Goal: Ask a question

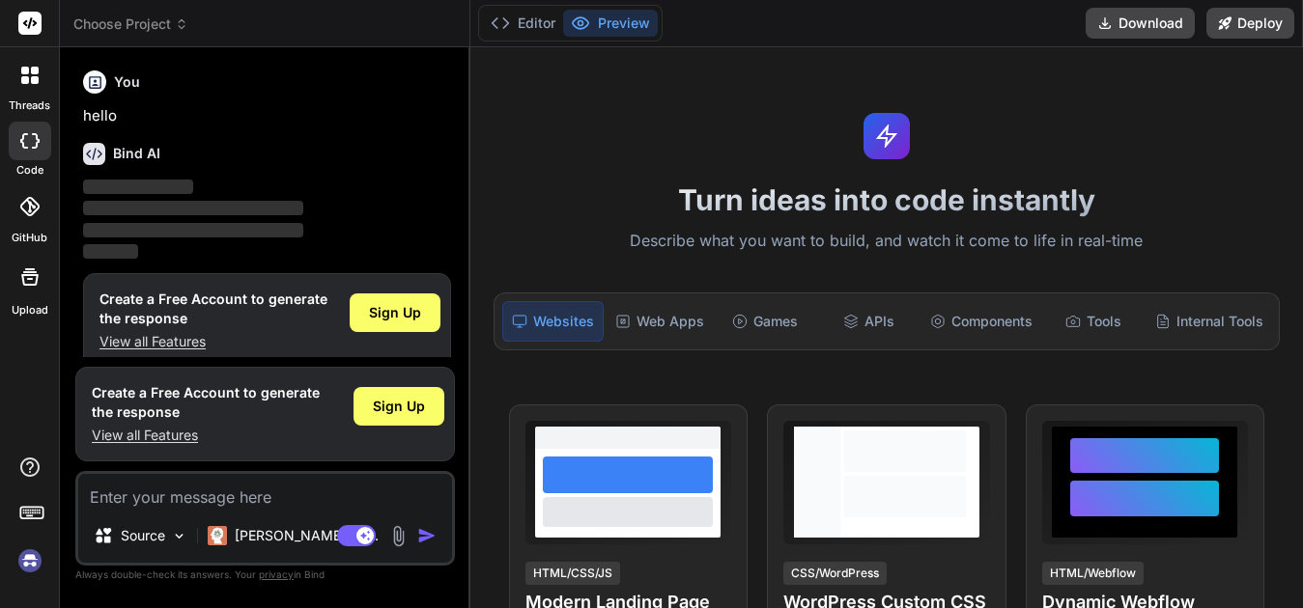
scroll to position [20, 0]
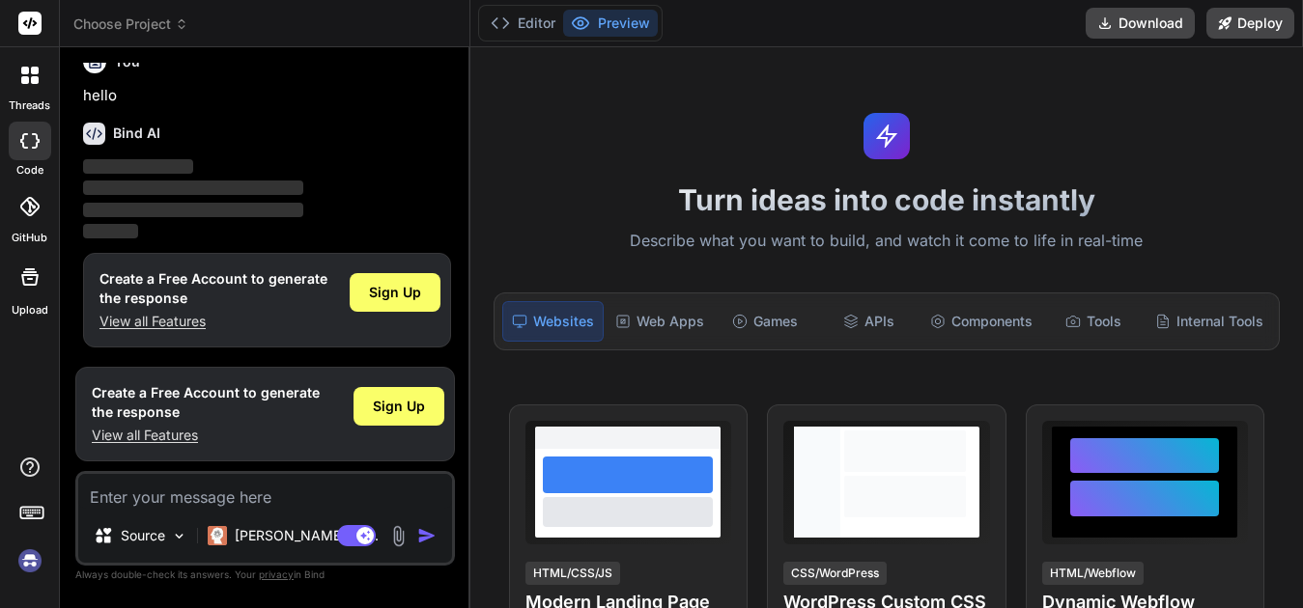
type textarea "x"
click at [307, 477] on textarea at bounding box center [265, 491] width 374 height 35
click at [304, 500] on textarea at bounding box center [265, 491] width 374 height 35
type textarea "w"
type textarea "x"
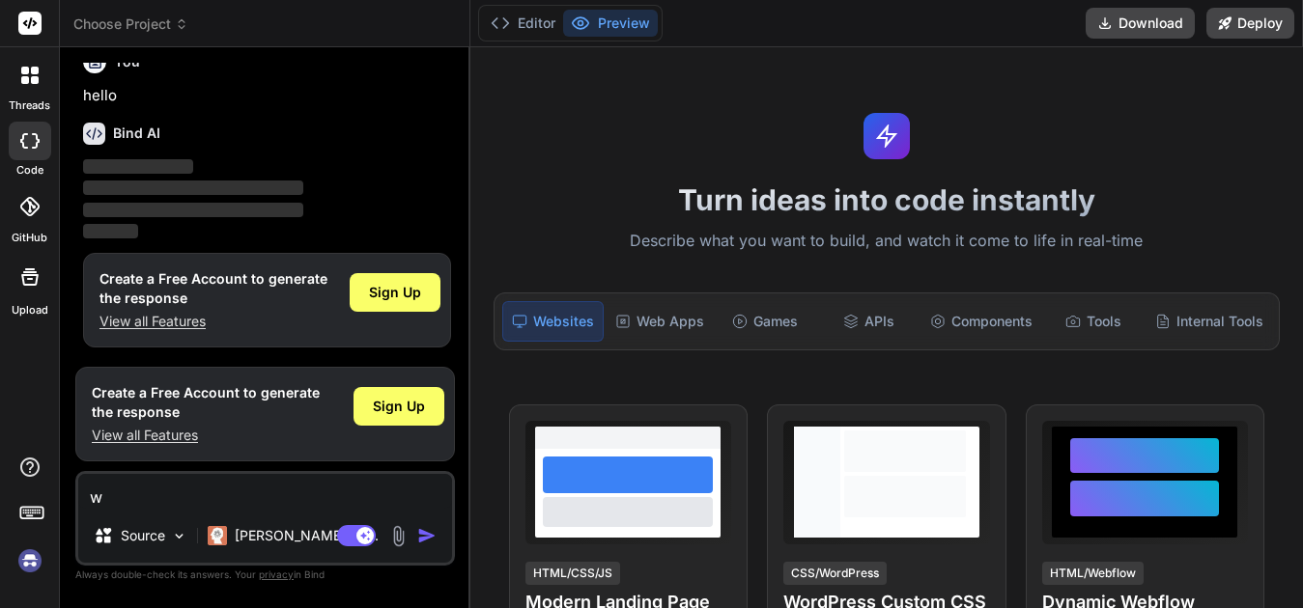
type textarea "wh"
type textarea "x"
type textarea "whty"
type textarea "x"
type textarea "whtya"
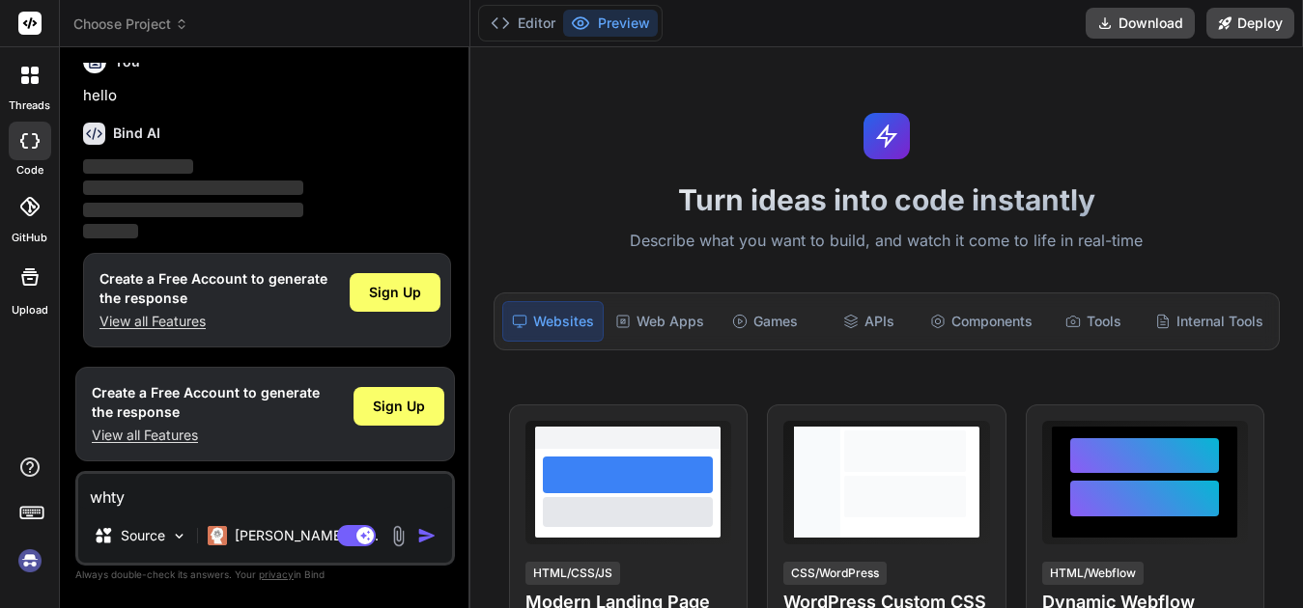
type textarea "x"
type textarea "whtya"
type textarea "x"
type textarea "whtya"
type textarea "x"
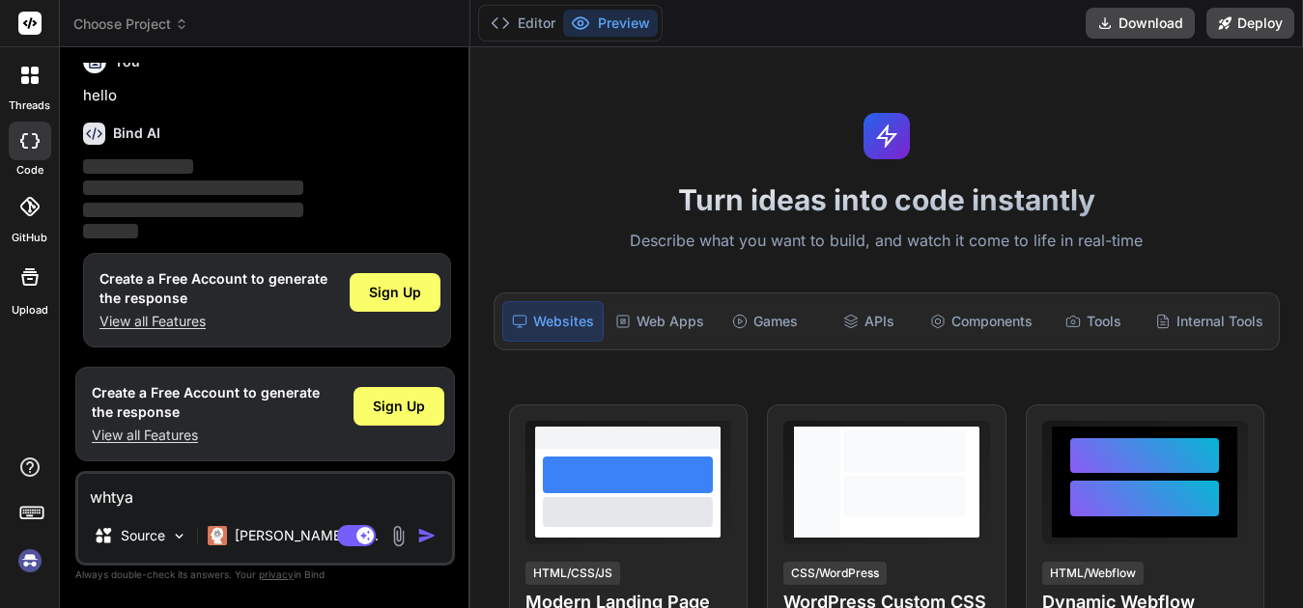
type textarea "whty"
type textarea "x"
type textarea "wht"
type textarea "x"
type textarea "wh"
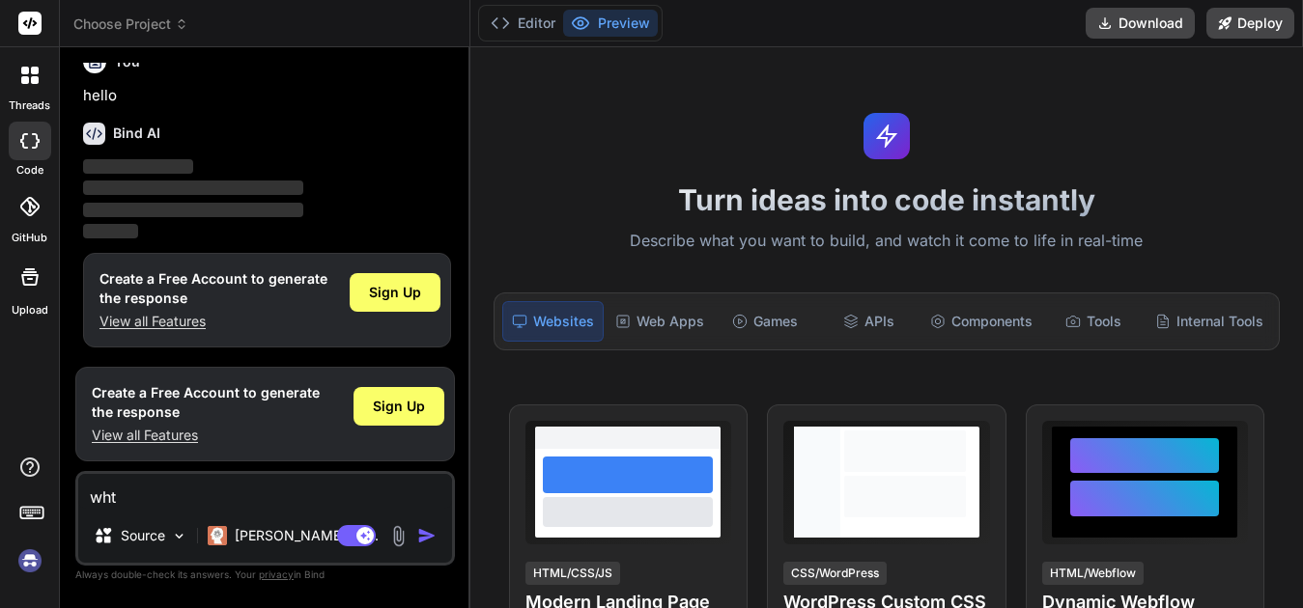
type textarea "x"
type textarea "wha"
type textarea "x"
type textarea "what"
type textarea "x"
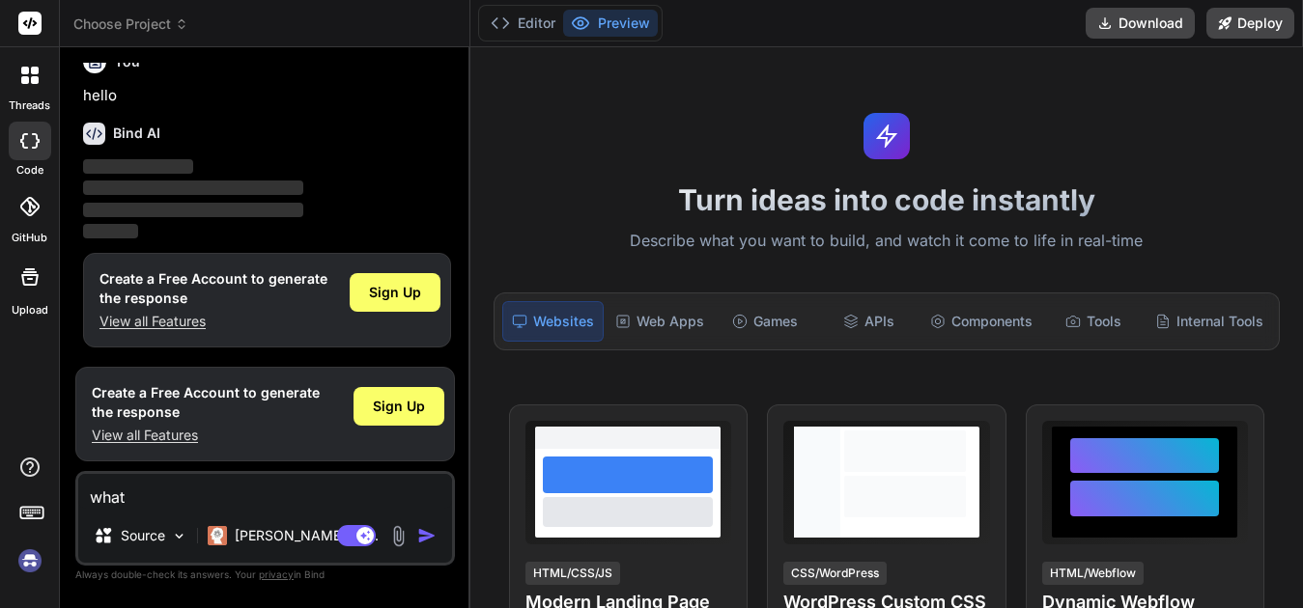
type textarea "what"
type textarea "x"
type textarea "what i"
type textarea "x"
type textarea "what is"
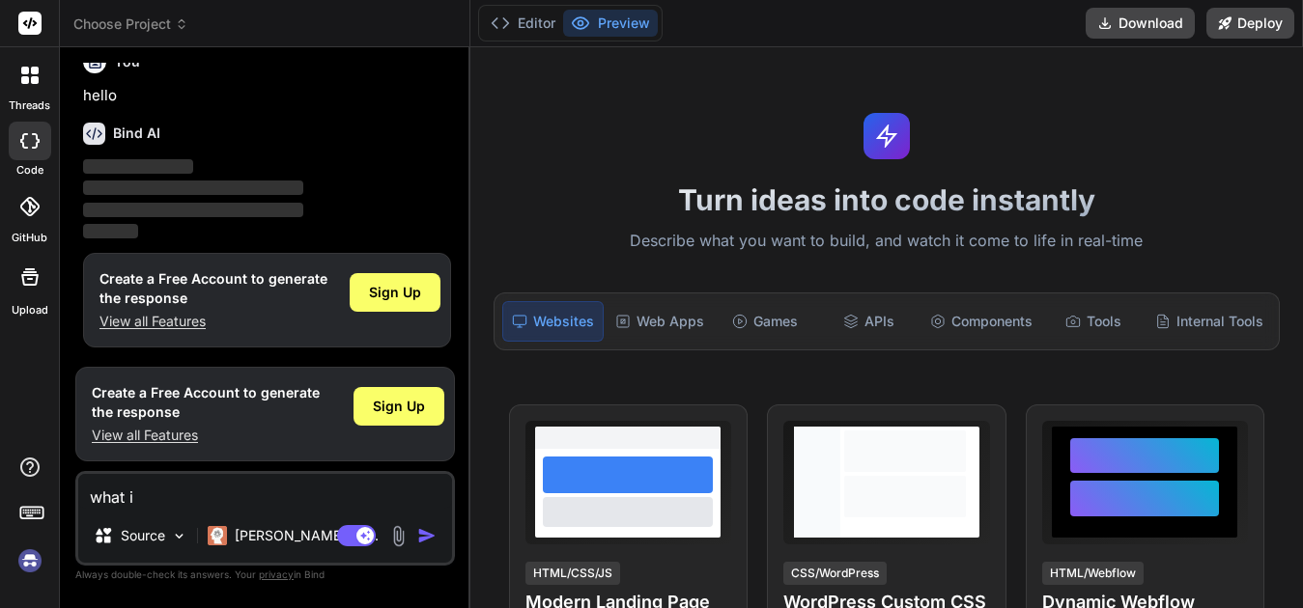
type textarea "x"
type textarea "what is"
type textarea "x"
type textarea "what is n"
type textarea "x"
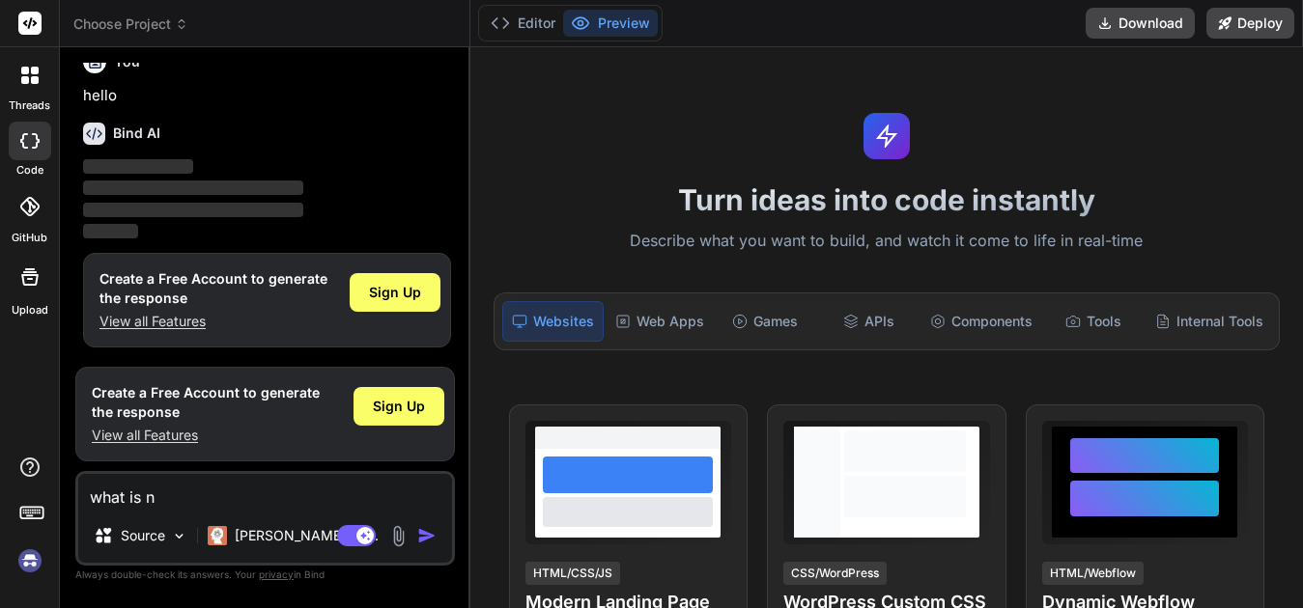
type textarea "what is ne"
type textarea "x"
type textarea "what is net"
type textarea "x"
type textarea "what is nets"
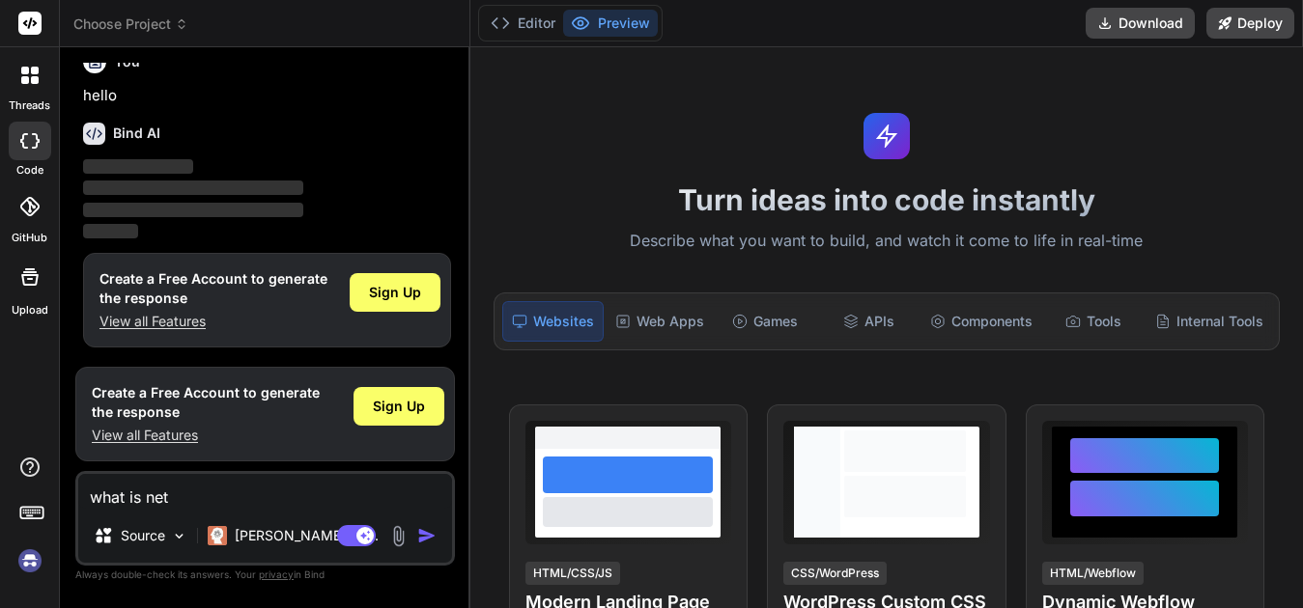
type textarea "x"
type textarea "what is netsu"
type textarea "x"
type textarea "what is netsui"
type textarea "x"
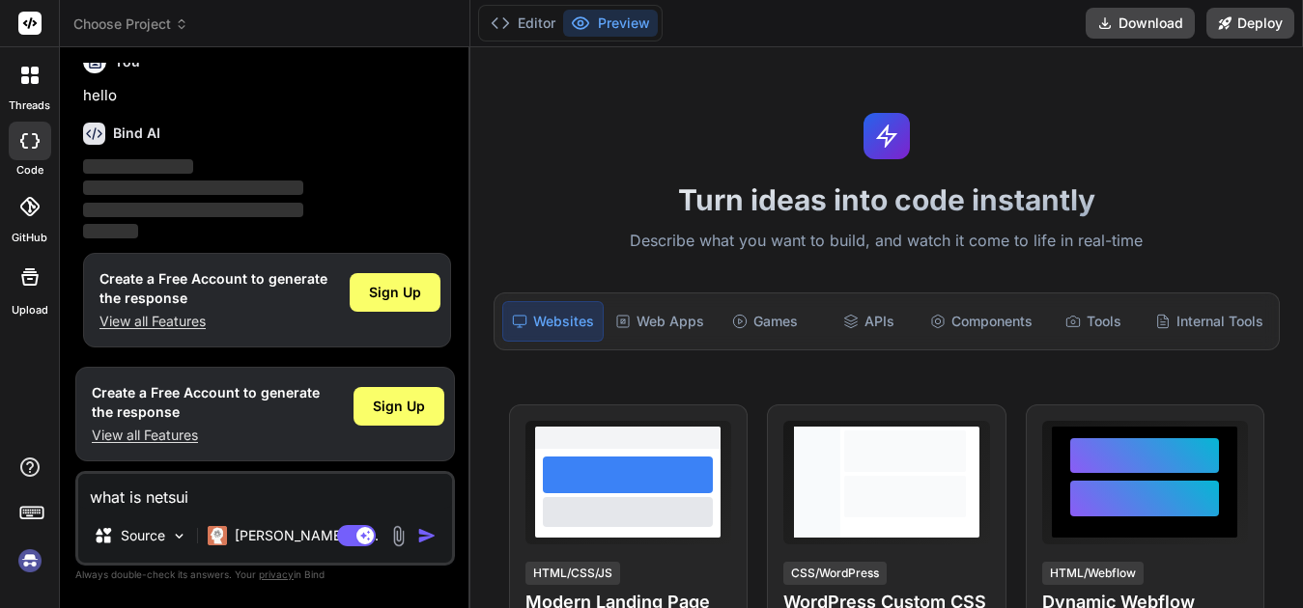
type textarea "what is netsuit"
type textarea "x"
type textarea "what is netsuite"
type textarea "x"
type textarea "what is netsuite3"
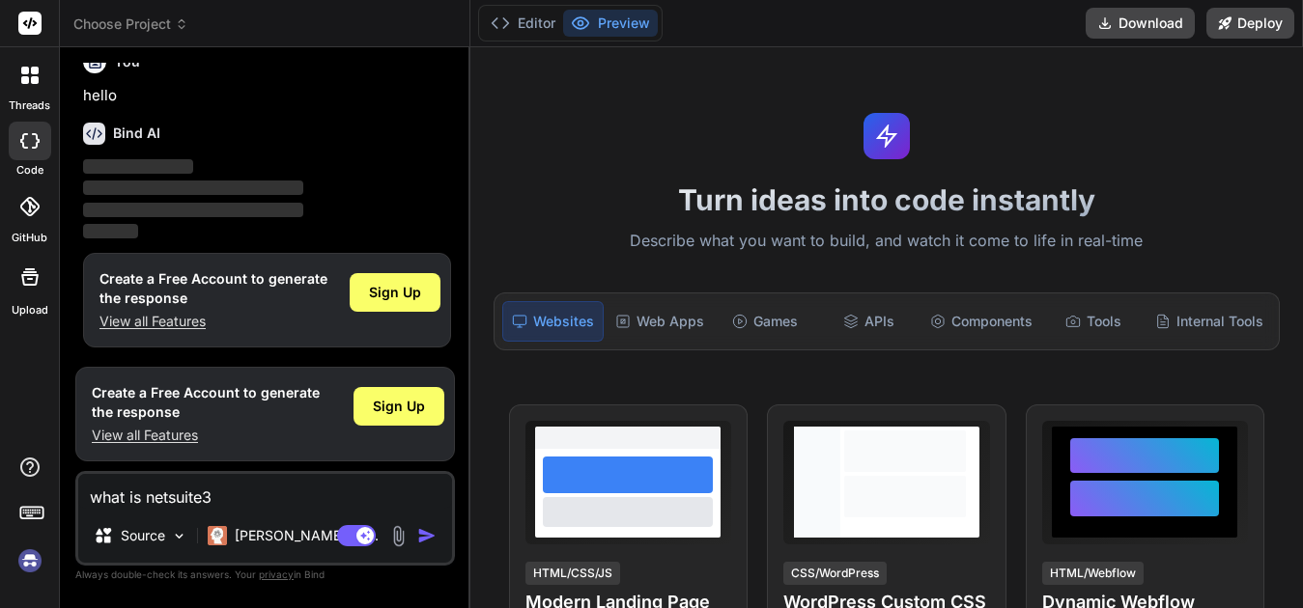
type textarea "x"
type textarea "what is netsuite3"
click at [424, 535] on img "button" at bounding box center [426, 535] width 19 height 19
drag, startPoint x: 419, startPoint y: 548, endPoint x: 421, endPoint y: 533, distance: 14.6
click at [421, 534] on div "what is netsuite3 Source [PERSON_NAME] 4 S.. Agent Mode. When this toggle is ac…" at bounding box center [265, 518] width 380 height 95
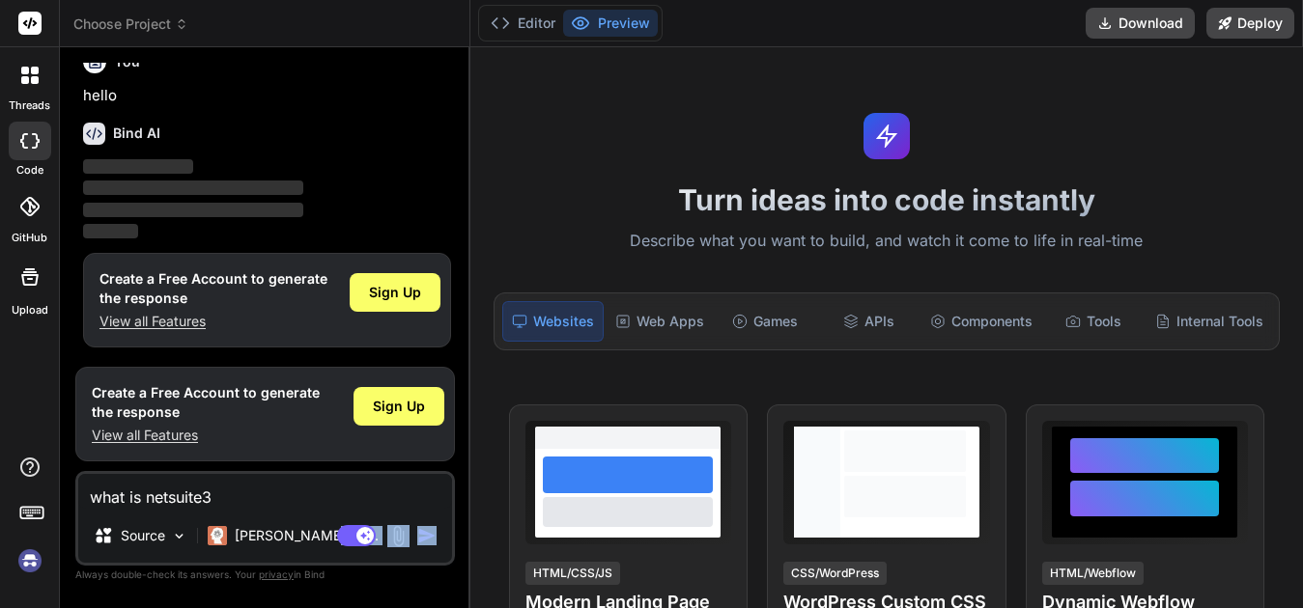
click at [421, 532] on img "button" at bounding box center [426, 535] width 19 height 19
click at [425, 536] on img "button" at bounding box center [426, 535] width 19 height 19
